Goal: Check status: Check status

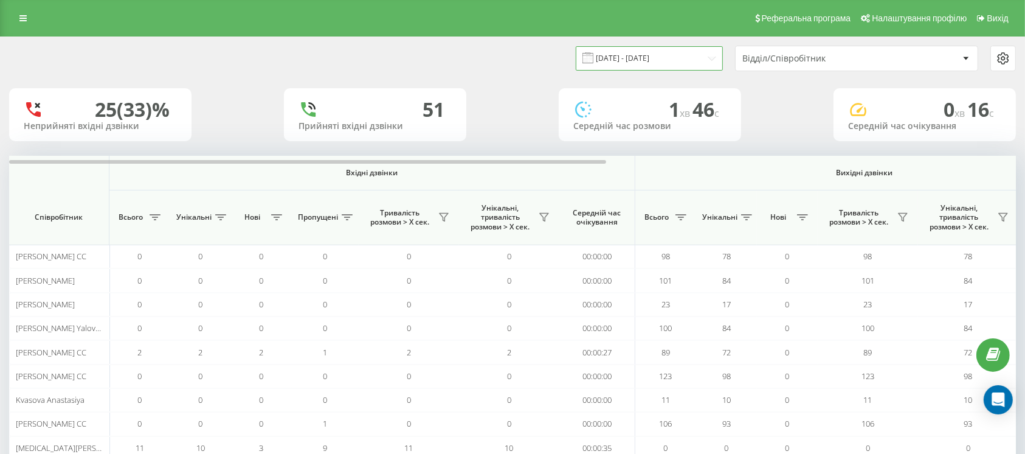
click at [660, 61] on input "16.09.2025 - 16.09.2025" at bounding box center [649, 58] width 147 height 24
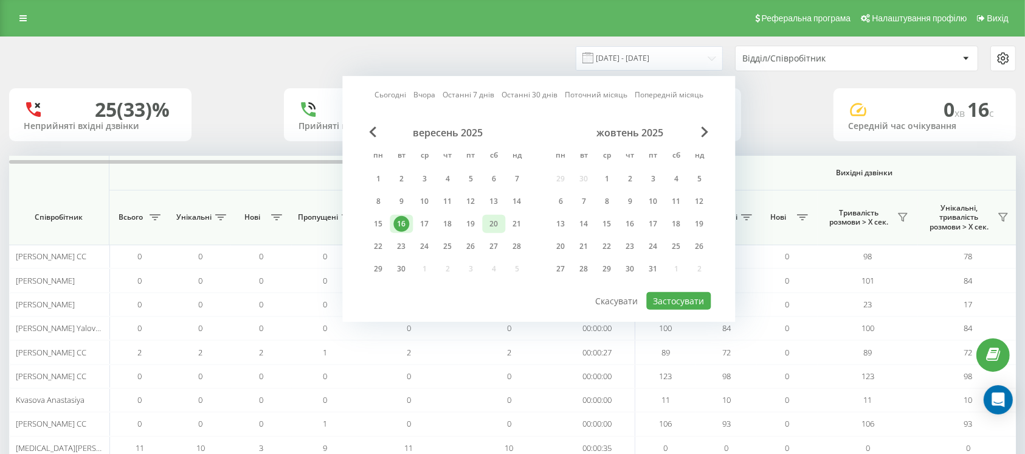
click at [493, 221] on div "20" at bounding box center [494, 224] width 16 height 16
click at [663, 292] on button "Застосувати" at bounding box center [678, 301] width 64 height 18
type input "[DATE] - [DATE]"
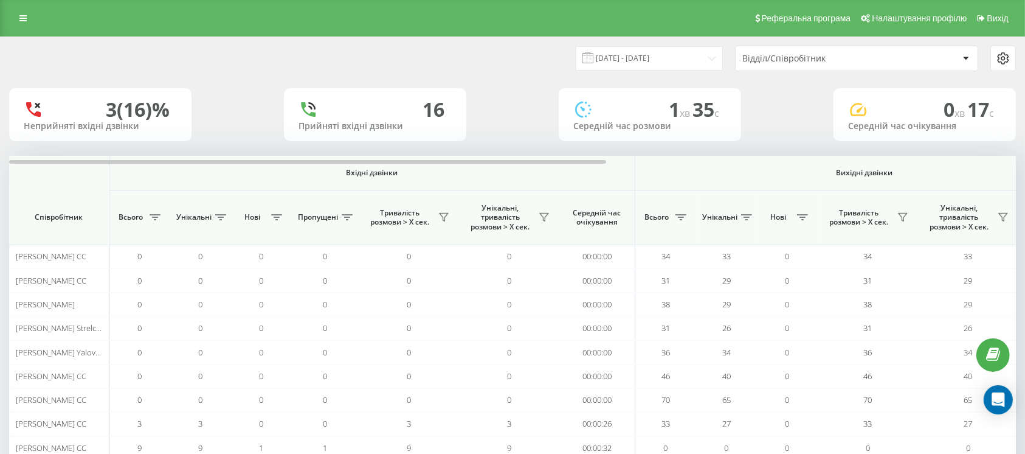
click at [818, 57] on div "Відділ/Співробітник" at bounding box center [814, 58] width 145 height 10
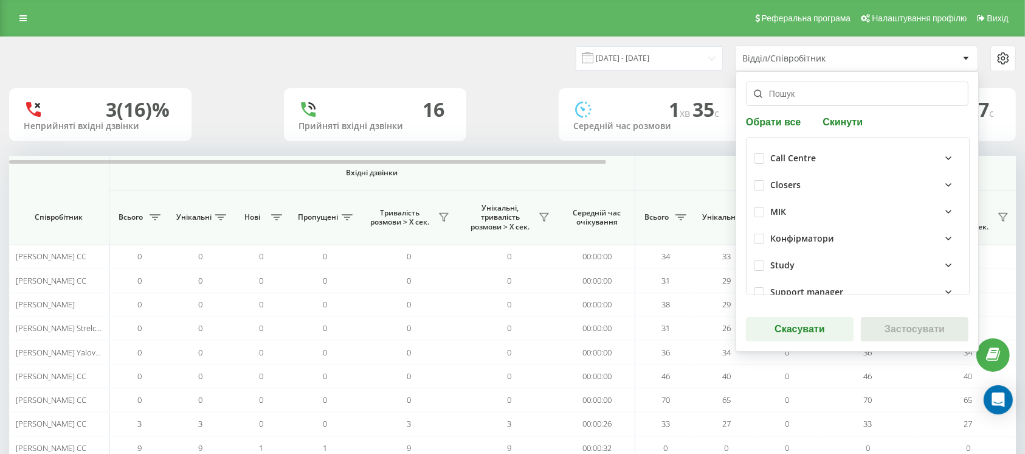
click at [764, 157] on div "Call Centre" at bounding box center [858, 158] width 208 height 27
click at [761, 153] on label at bounding box center [759, 153] width 10 height 0
checkbox input "true"
click at [898, 323] on button "Застосувати" at bounding box center [915, 329] width 108 height 24
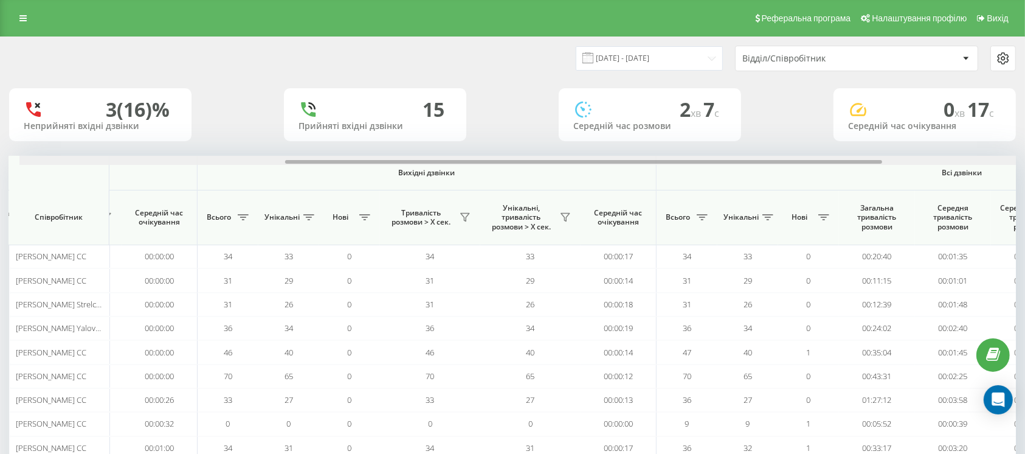
scroll to position [0, 447]
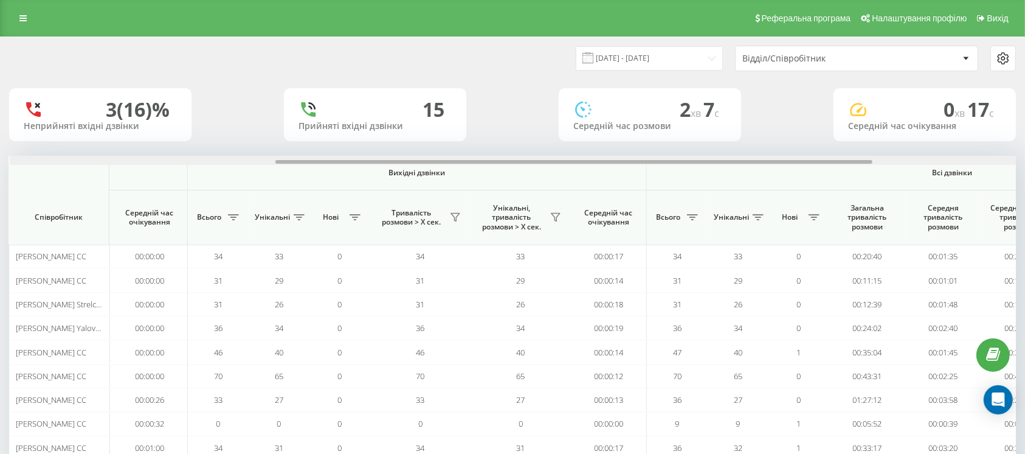
drag, startPoint x: 499, startPoint y: 162, endPoint x: 765, endPoint y: 172, distance: 266.5
click at [765, 172] on div "Вхідні дзвінки Вихідні дзвінки Всі дзвінки Співробітник Всього Унікальні Нові П…" at bounding box center [512, 331] width 1007 height 351
click at [232, 216] on icon at bounding box center [233, 217] width 11 height 6
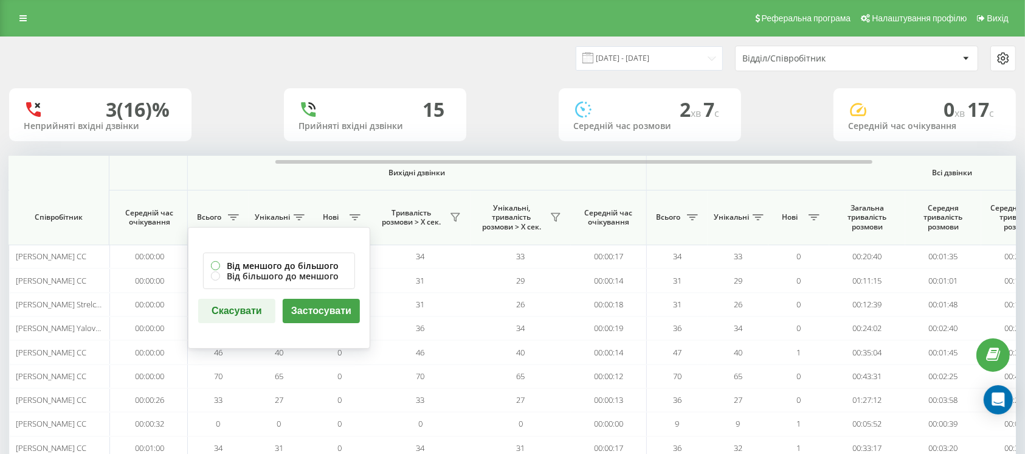
click at [290, 261] on label "Від меншого до більшого" at bounding box center [279, 265] width 136 height 10
radio input "true"
click at [324, 309] on button "Застосувати" at bounding box center [321, 310] width 77 height 24
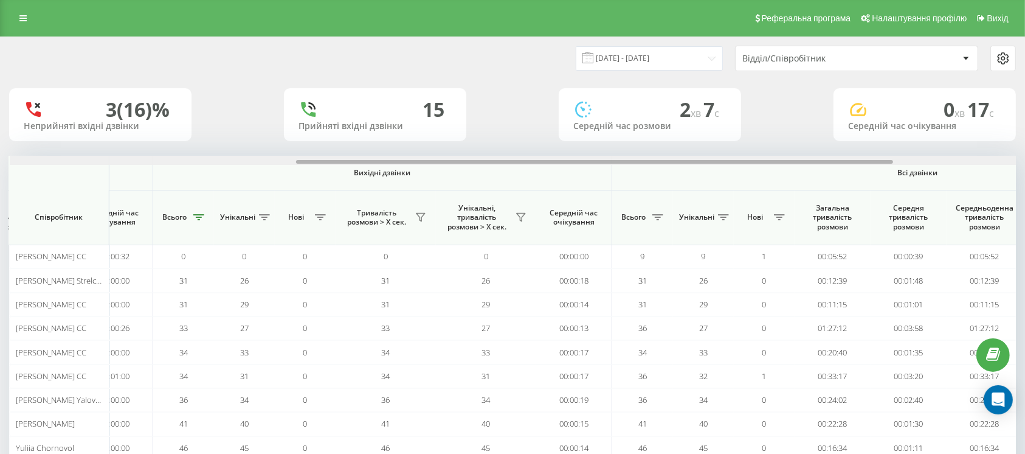
scroll to position [0, 513]
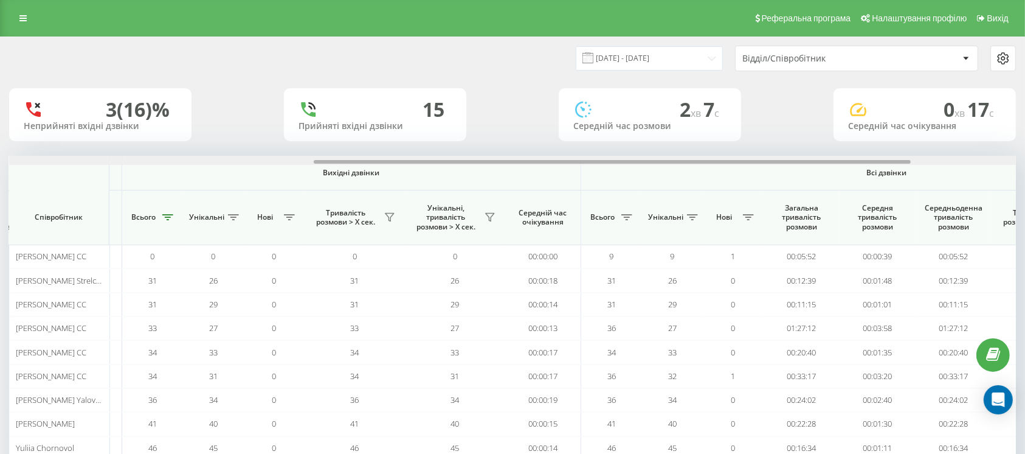
drag, startPoint x: 312, startPoint y: 159, endPoint x: 617, endPoint y: 187, distance: 306.5
click at [617, 187] on div "Вхідні дзвінки Вихідні дзвінки Всі дзвінки Співробітник Всього Унікальні Нові П…" at bounding box center [512, 331] width 1007 height 351
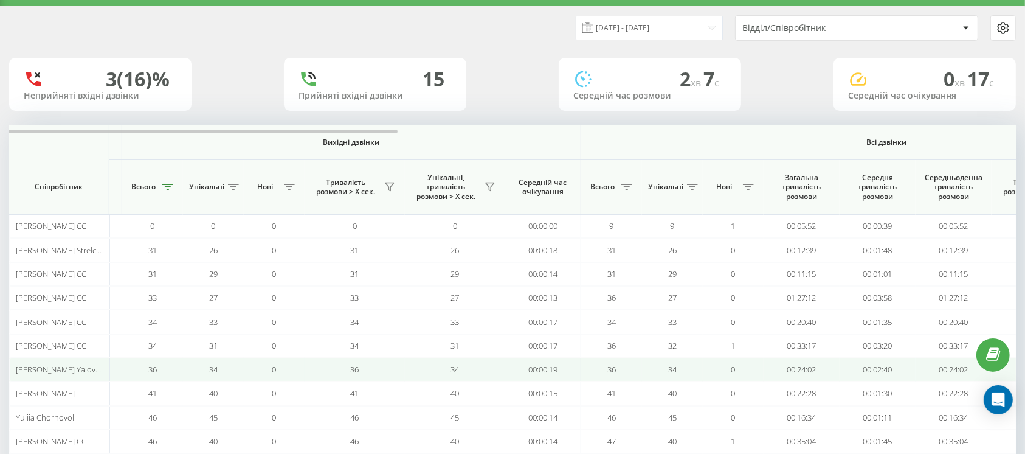
scroll to position [112, 0]
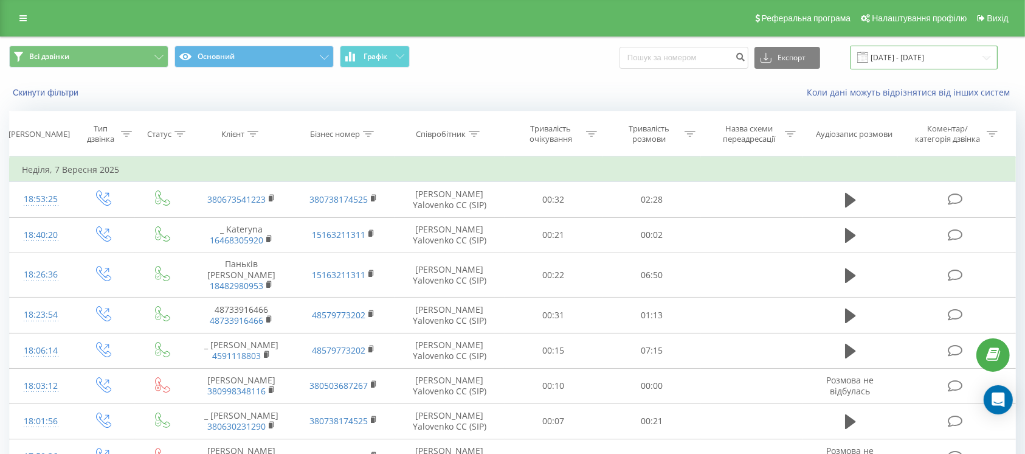
click at [913, 56] on input "[DATE] - [DATE]" at bounding box center [924, 58] width 147 height 24
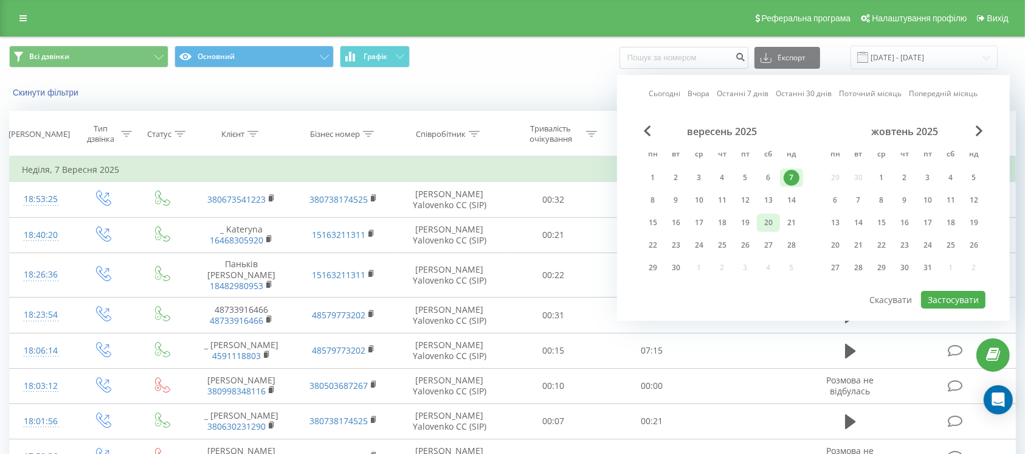
click at [772, 218] on div "20" at bounding box center [769, 223] width 16 height 16
click at [954, 294] on button "Застосувати" at bounding box center [953, 300] width 64 height 18
type input "[DATE] - [DATE]"
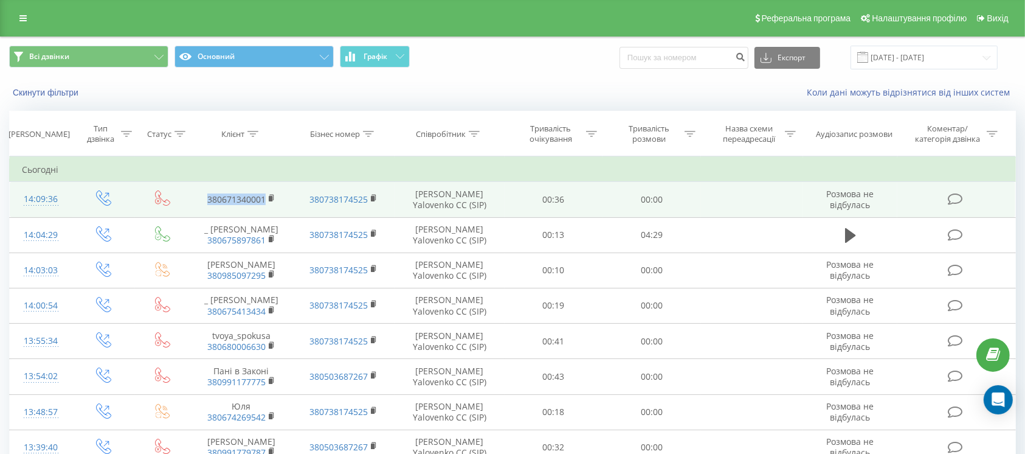
drag, startPoint x: 205, startPoint y: 204, endPoint x: 266, endPoint y: 211, distance: 61.2
click at [266, 211] on td "380671340001" at bounding box center [241, 199] width 102 height 35
copy link "380671340001"
